Goal: Task Accomplishment & Management: Manage account settings

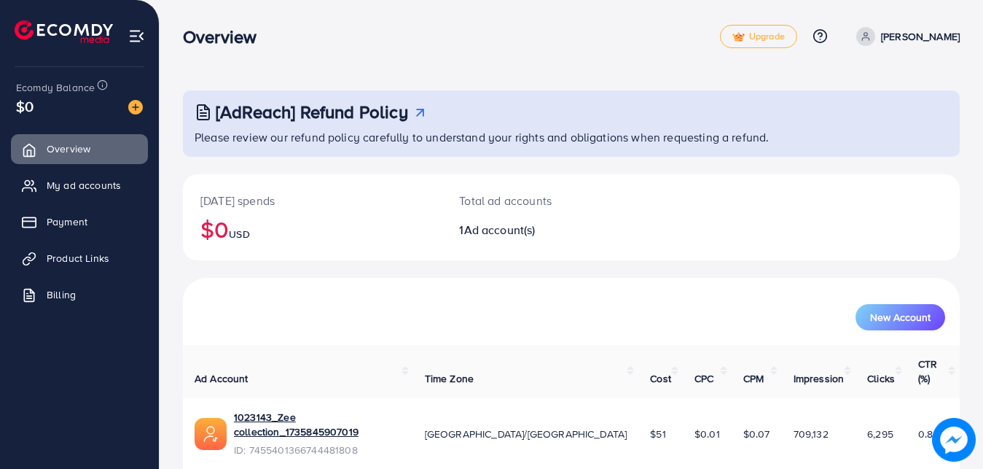
click at [945, 36] on p "zeeshan" at bounding box center [920, 36] width 79 height 17
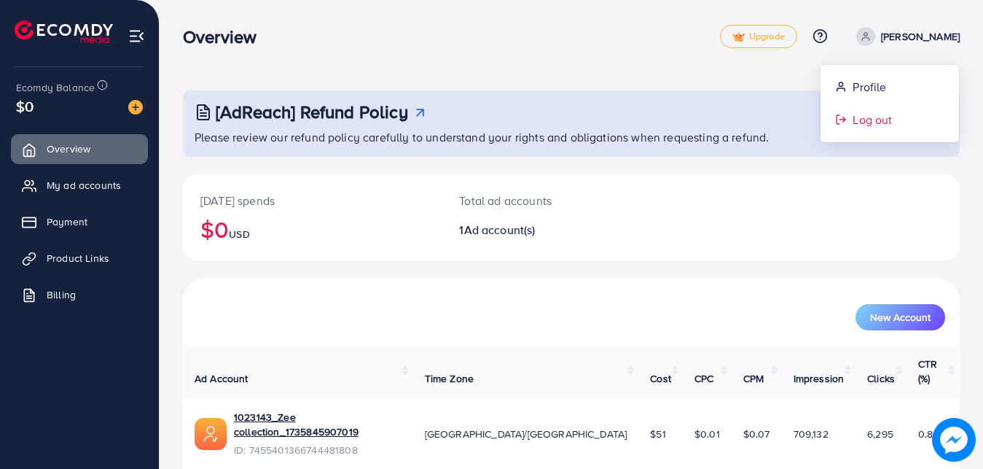
click at [856, 123] on span "Log out" at bounding box center [872, 119] width 39 height 17
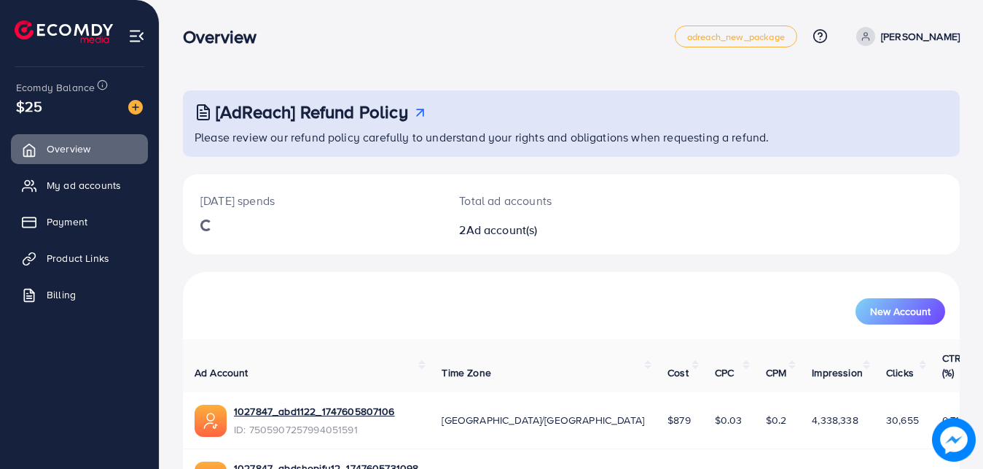
scroll to position [90, 0]
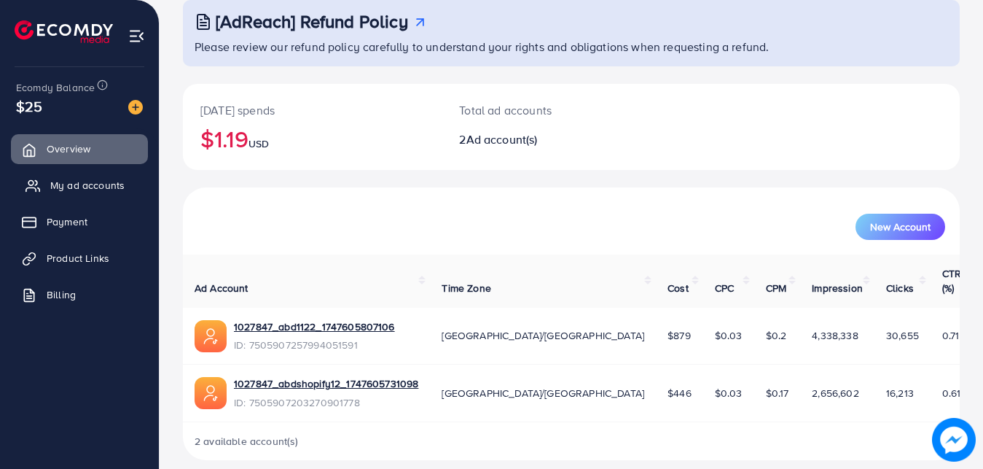
click at [104, 190] on span "My ad accounts" at bounding box center [87, 185] width 74 height 15
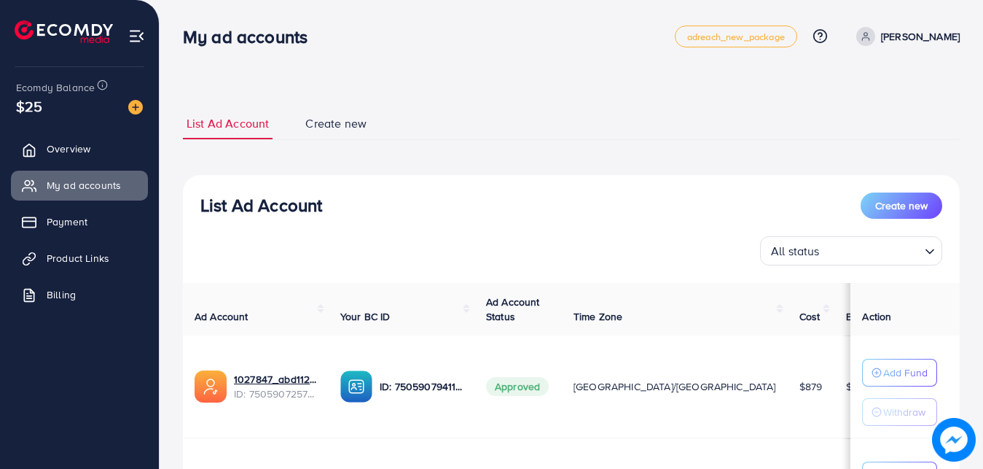
scroll to position [149, 0]
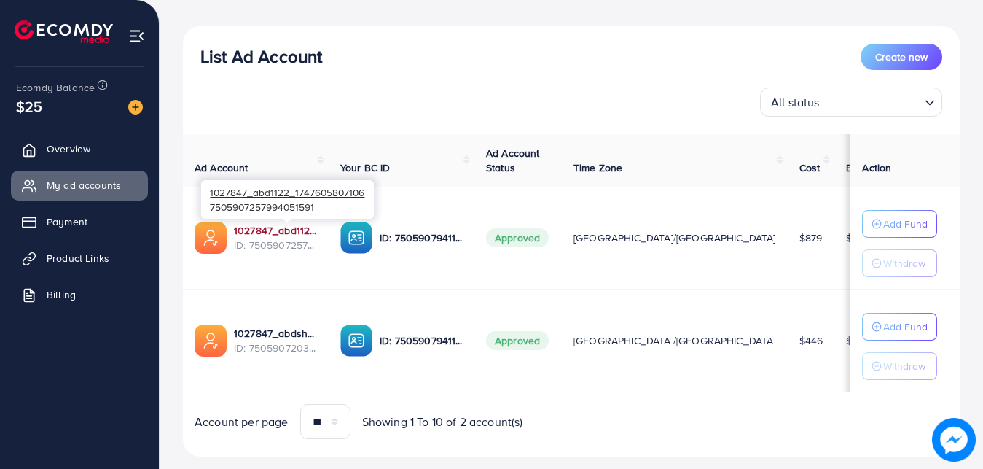
click at [262, 228] on link "1027847_abd1122_1747605807106" at bounding box center [275, 230] width 83 height 15
